Goal: Find specific page/section: Find specific page/section

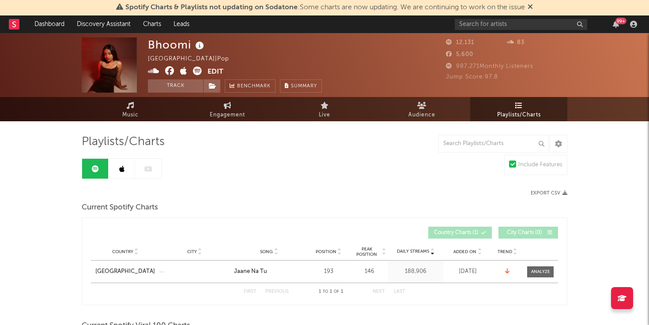
click at [119, 177] on link at bounding box center [122, 169] width 26 height 20
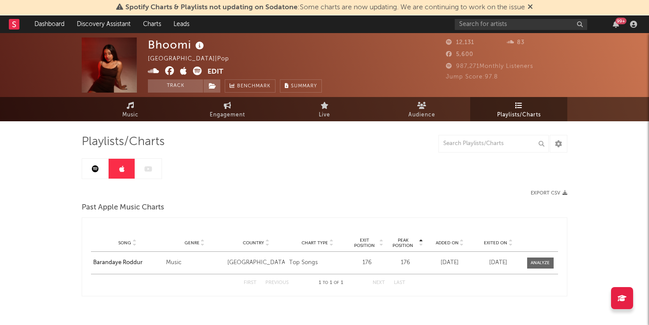
click at [94, 176] on link at bounding box center [95, 169] width 26 height 20
